Goal: Information Seeking & Learning: Learn about a topic

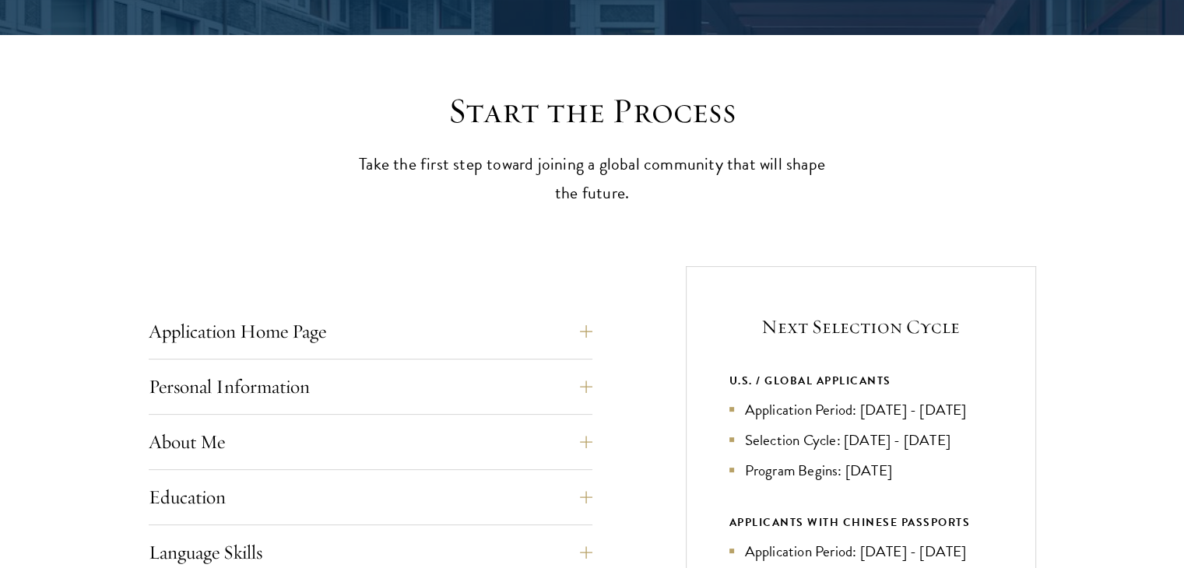
scroll to position [364, 0]
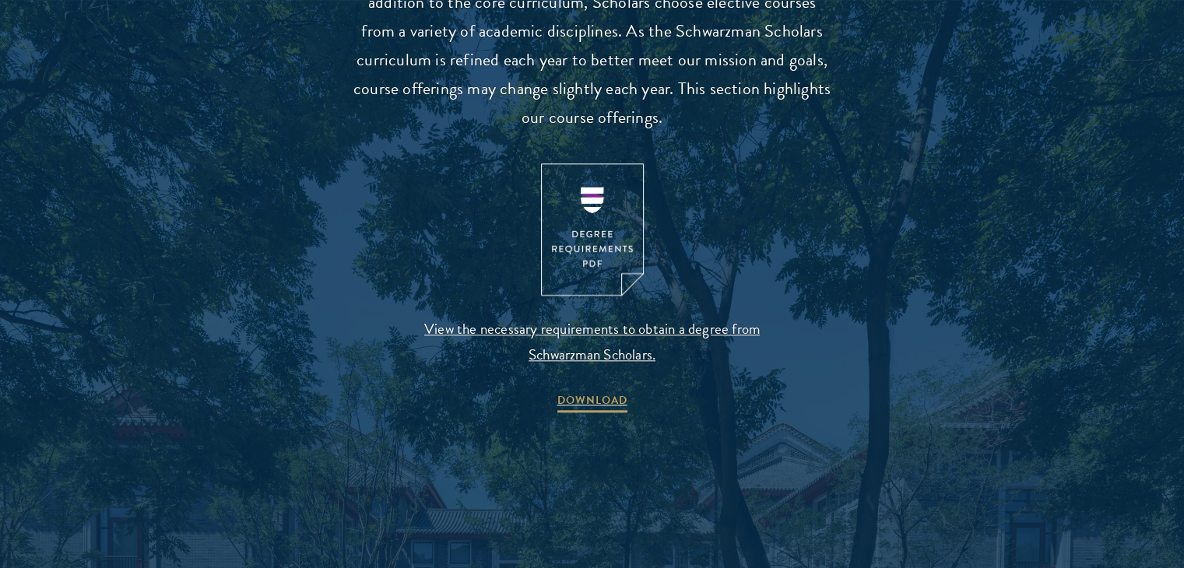
scroll to position [1588, 0]
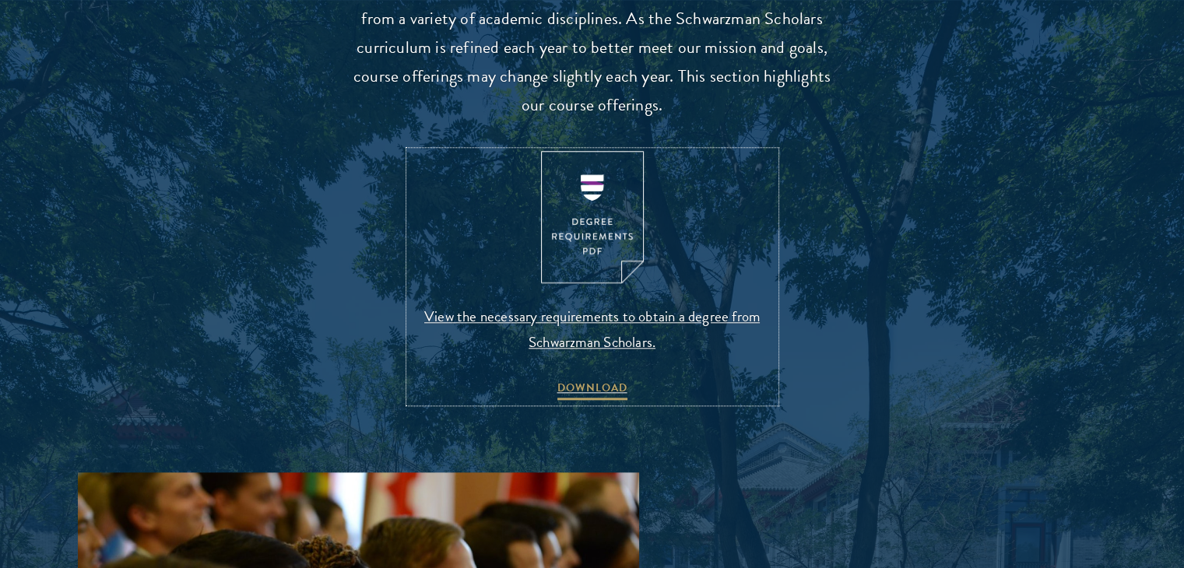
click at [596, 205] on img at bounding box center [592, 217] width 103 height 133
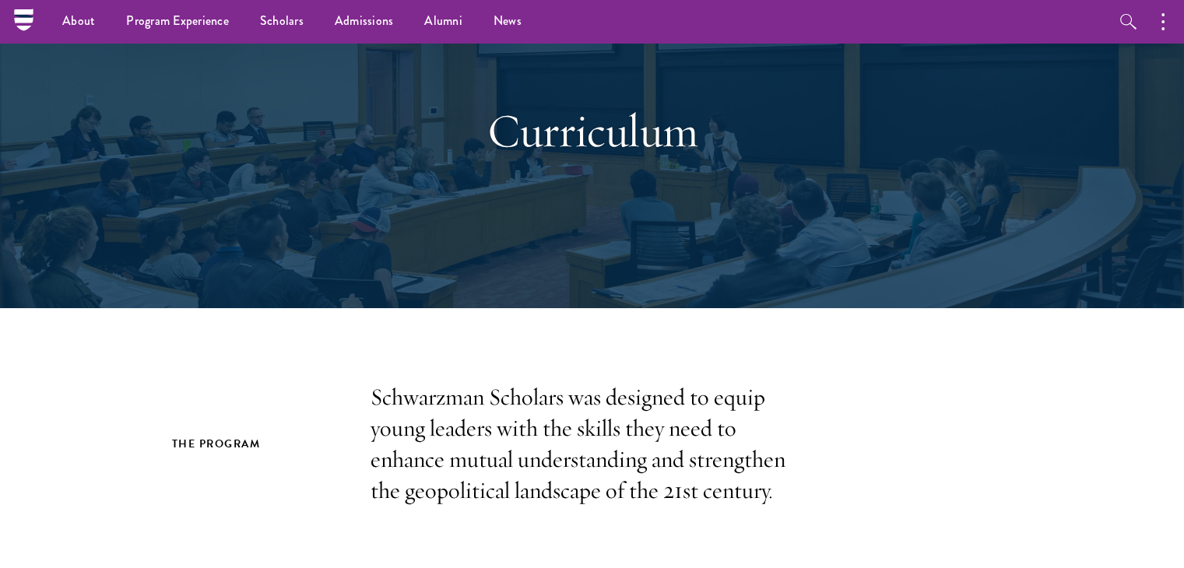
scroll to position [0, 0]
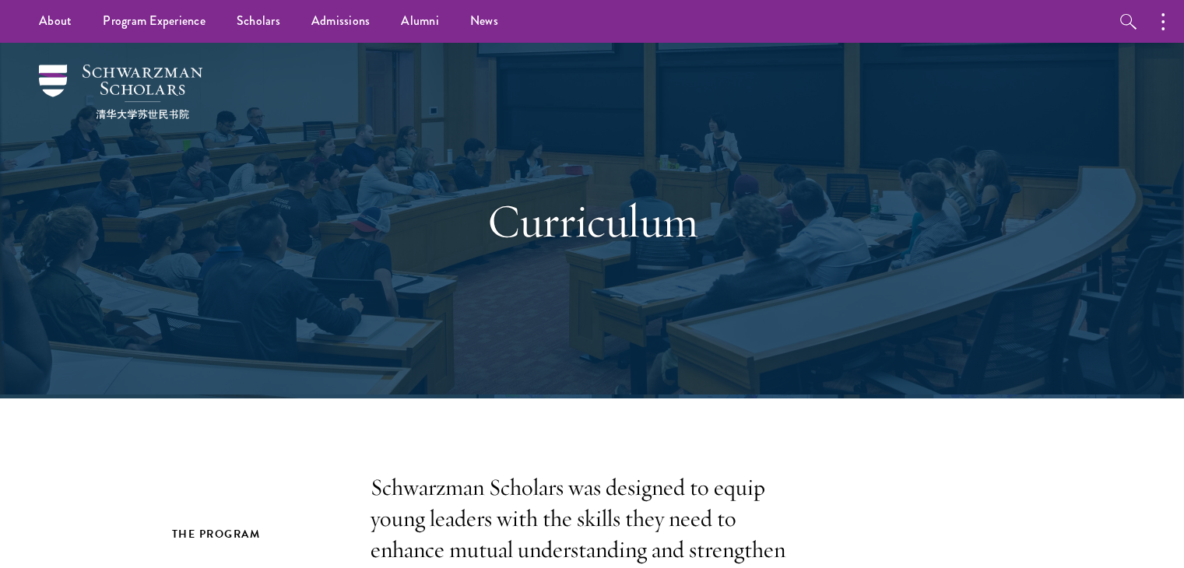
click at [374, 489] on div "The Program Schwarzman Scholars was designed to equip young leaders with the sk…" at bounding box center [592, 535] width 841 height 125
drag, startPoint x: 374, startPoint y: 489, endPoint x: 557, endPoint y: 490, distance: 183.0
click at [557, 490] on p "Schwarzman Scholars was designed to equip young leaders with the skills they ne…" at bounding box center [593, 535] width 444 height 125
copy p "Schwarzman Scholars"
click at [557, 490] on p "Schwarzman Scholars was designed to equip young leaders with the skills they ne…" at bounding box center [593, 535] width 444 height 125
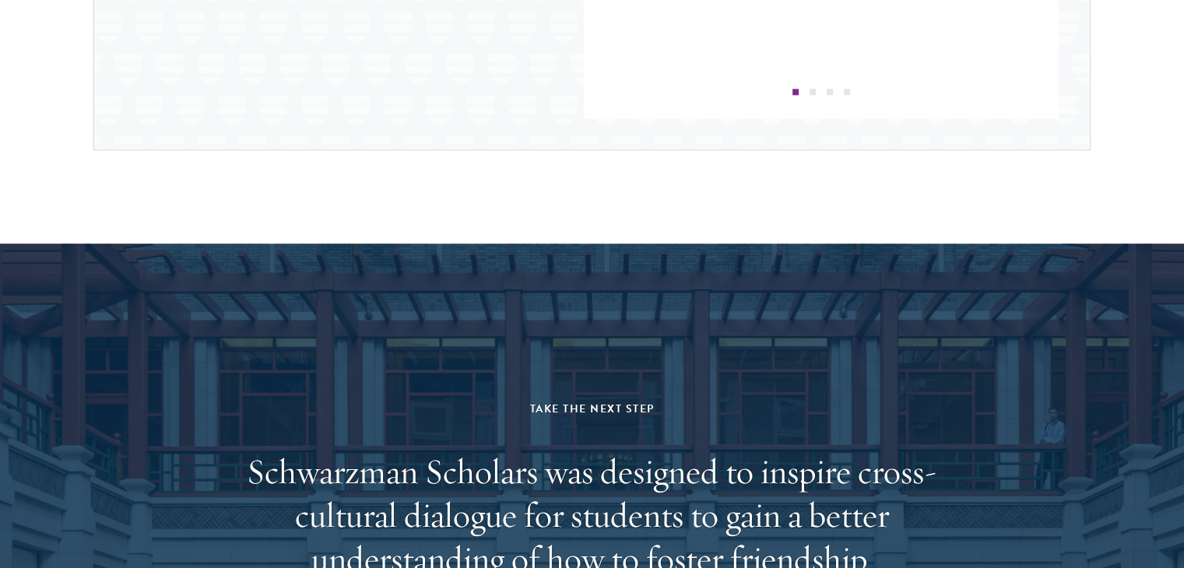
scroll to position [1965, 0]
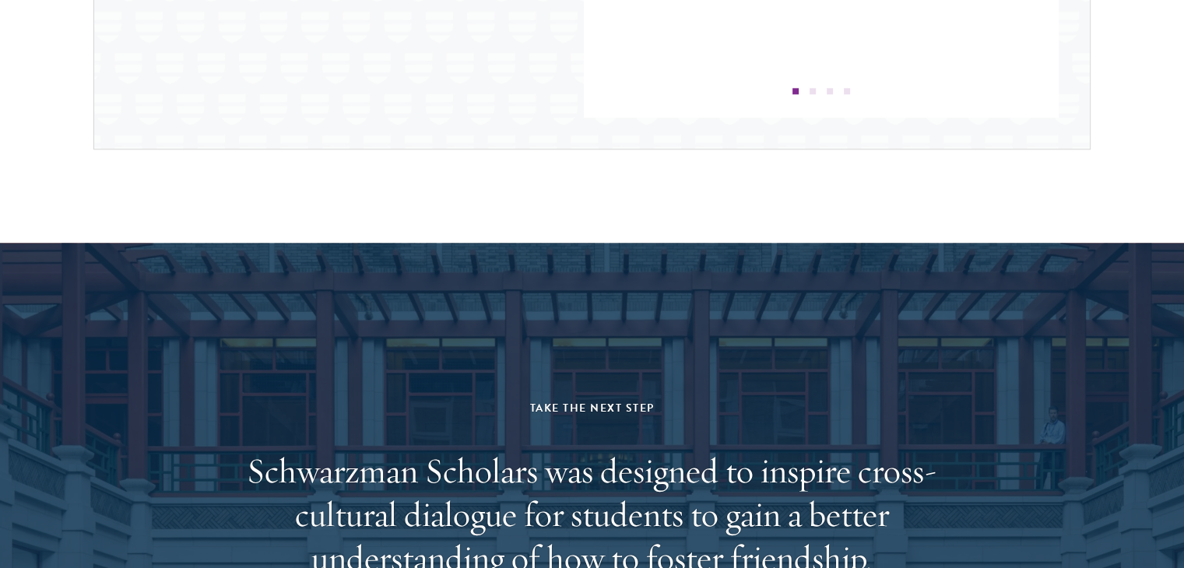
click at [331, 483] on h2 "Schwarzman Scholars was designed to inspire cross-cultural dialogue for student…" at bounding box center [592, 536] width 724 height 174
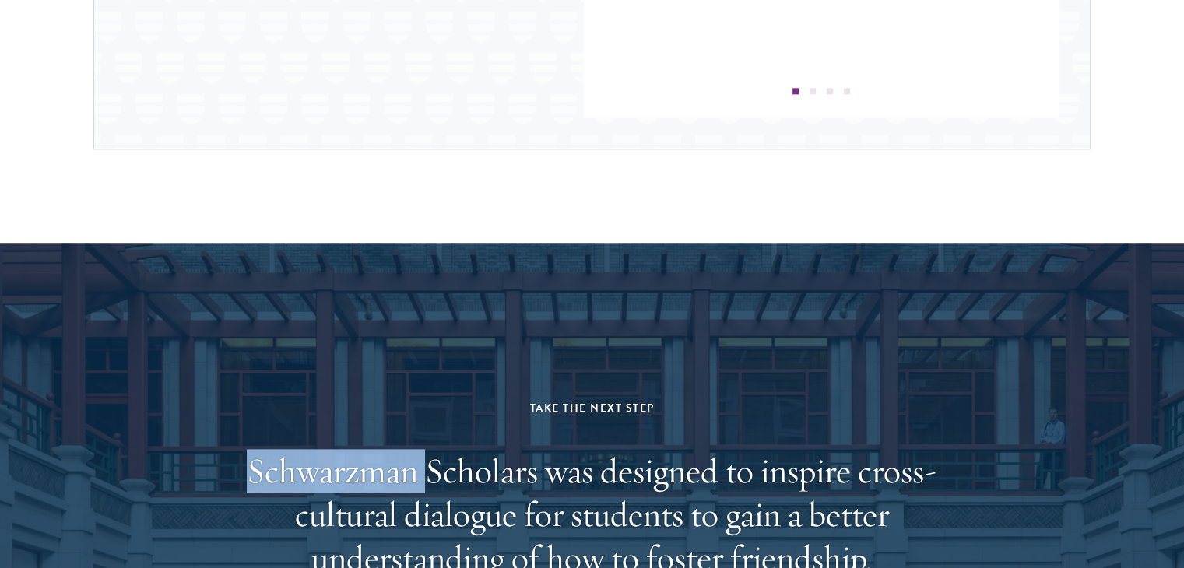
click at [331, 483] on h2 "Schwarzman Scholars was designed to inspire cross-cultural dialogue for student…" at bounding box center [592, 536] width 724 height 174
copy h2 "Schwarzman"
